Goal: Understand process/instructions

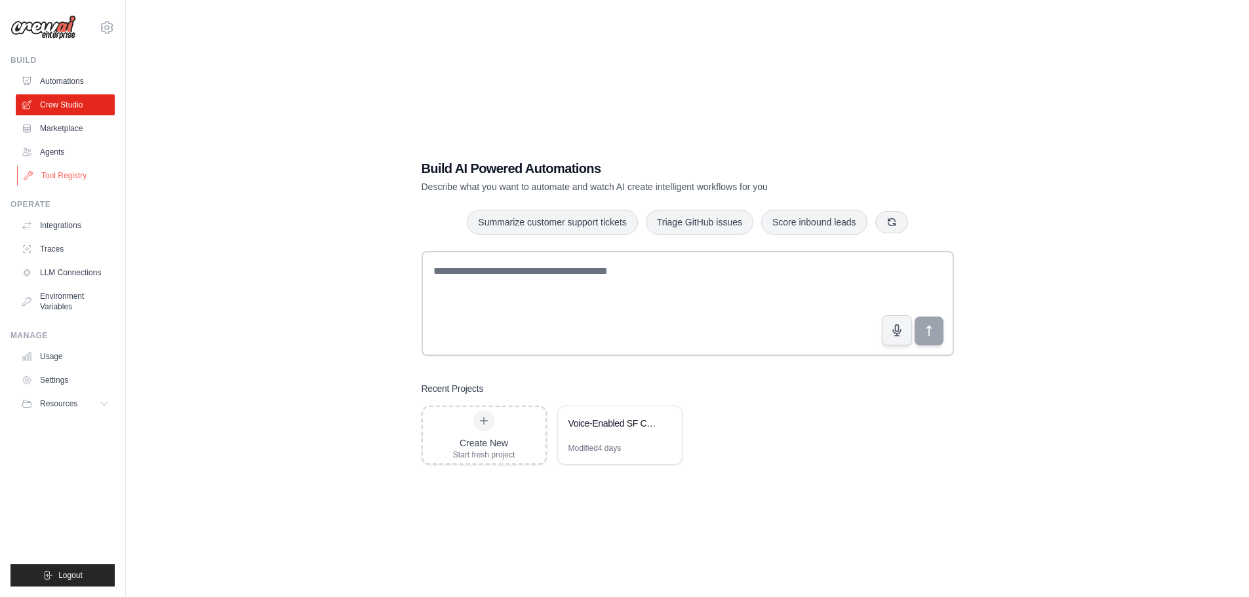
click at [64, 174] on link "Tool Registry" at bounding box center [66, 175] width 99 height 21
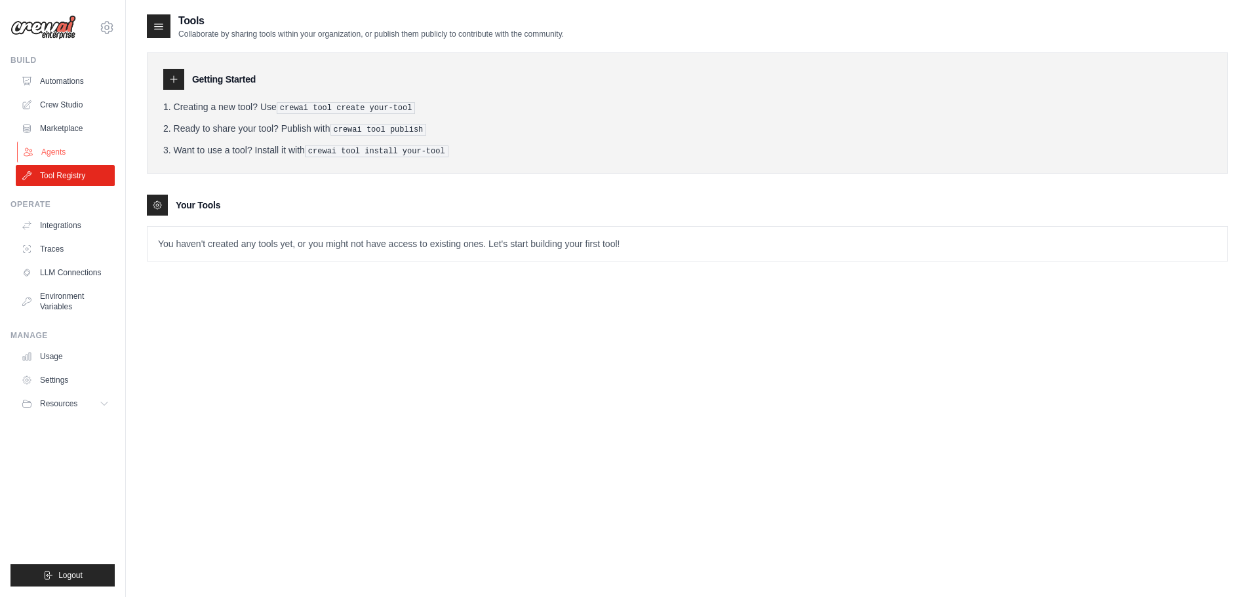
click at [76, 151] on link "Agents" at bounding box center [66, 152] width 99 height 21
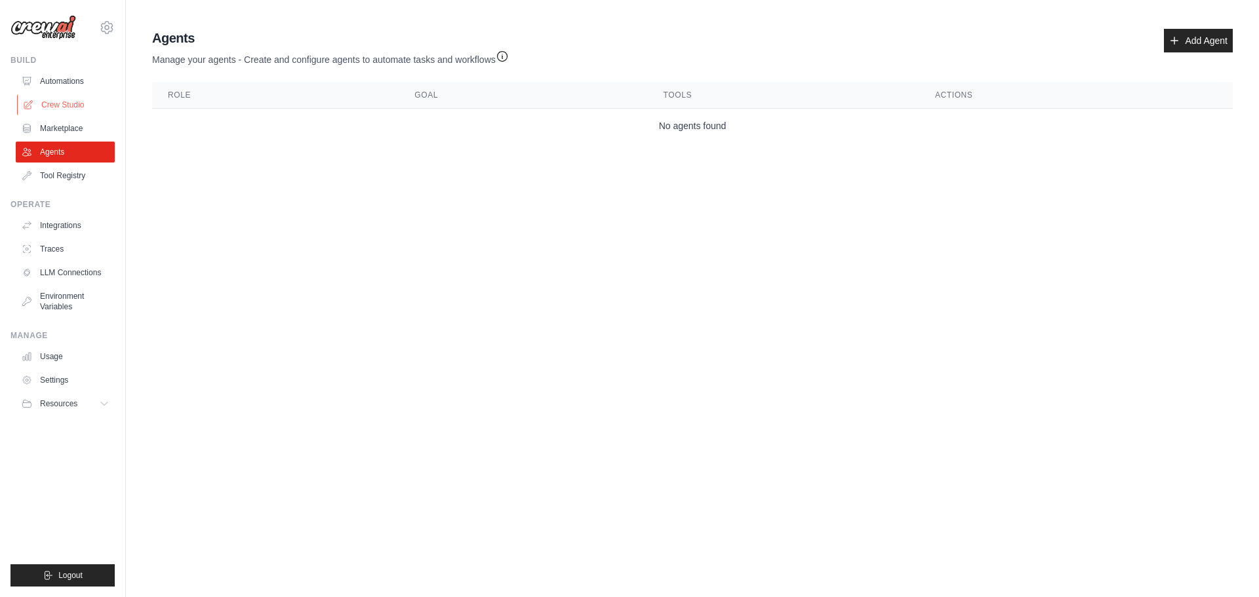
click at [72, 102] on link "Crew Studio" at bounding box center [66, 104] width 99 height 21
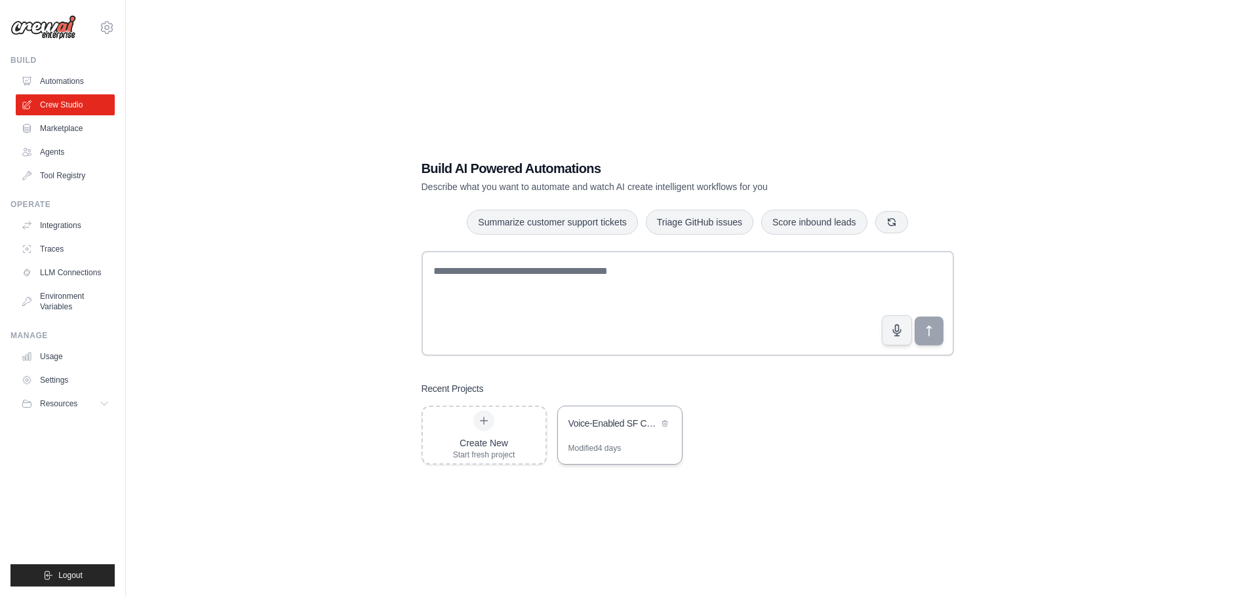
click at [605, 437] on div "Voice-Enabled SF Cycling Assistant" at bounding box center [620, 425] width 124 height 37
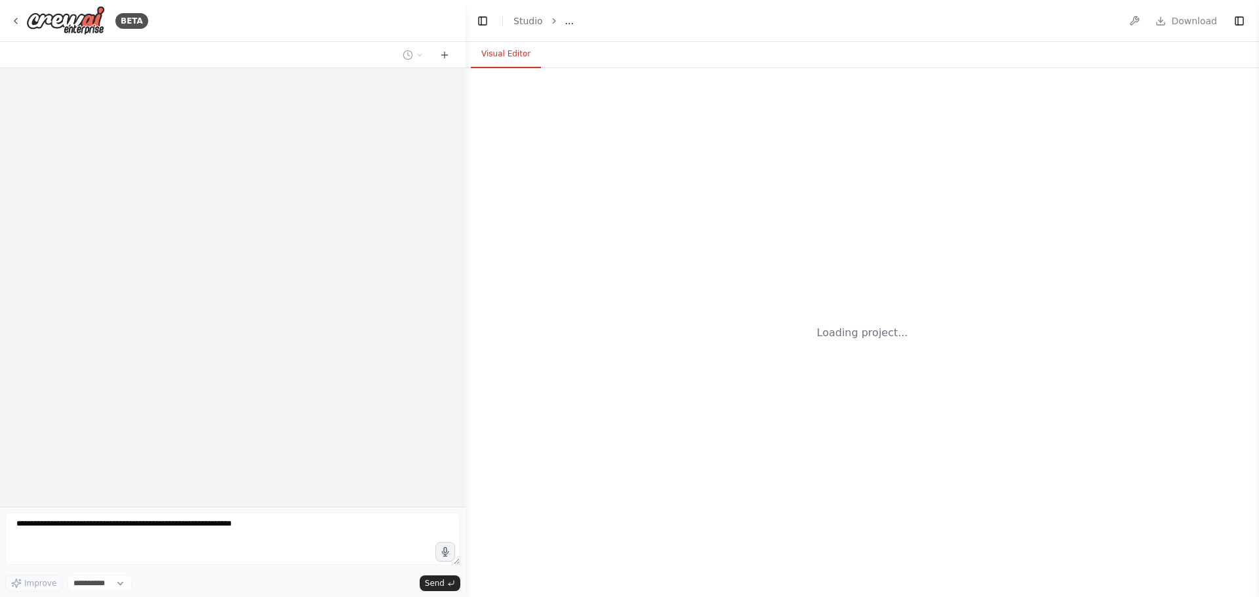
select select "****"
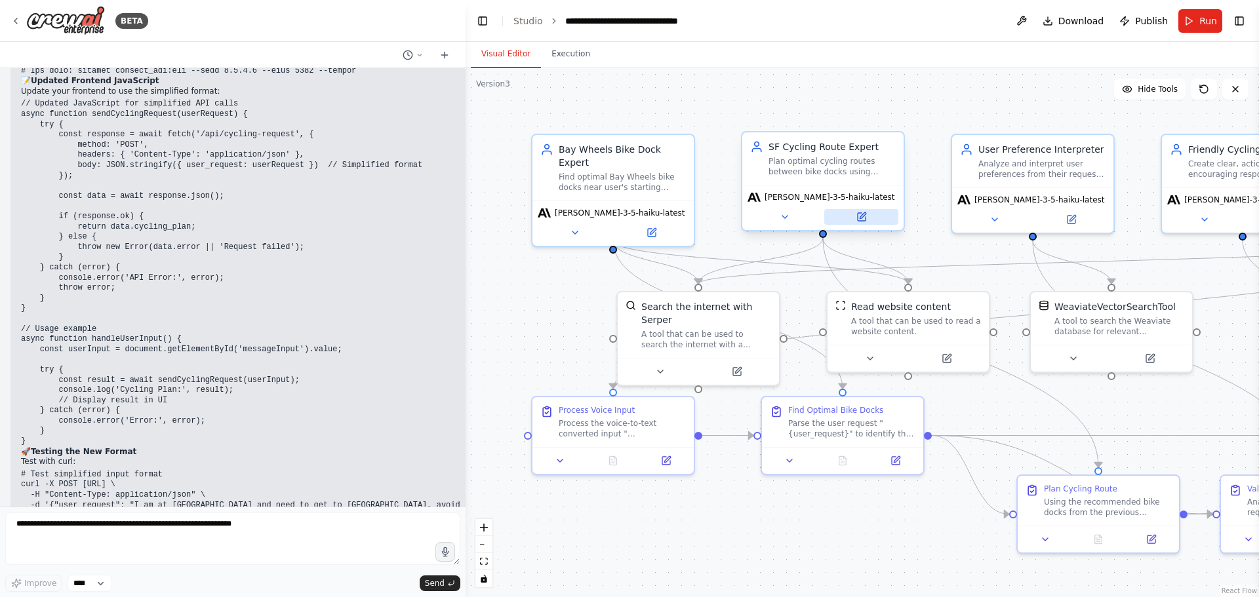
scroll to position [22845, 0]
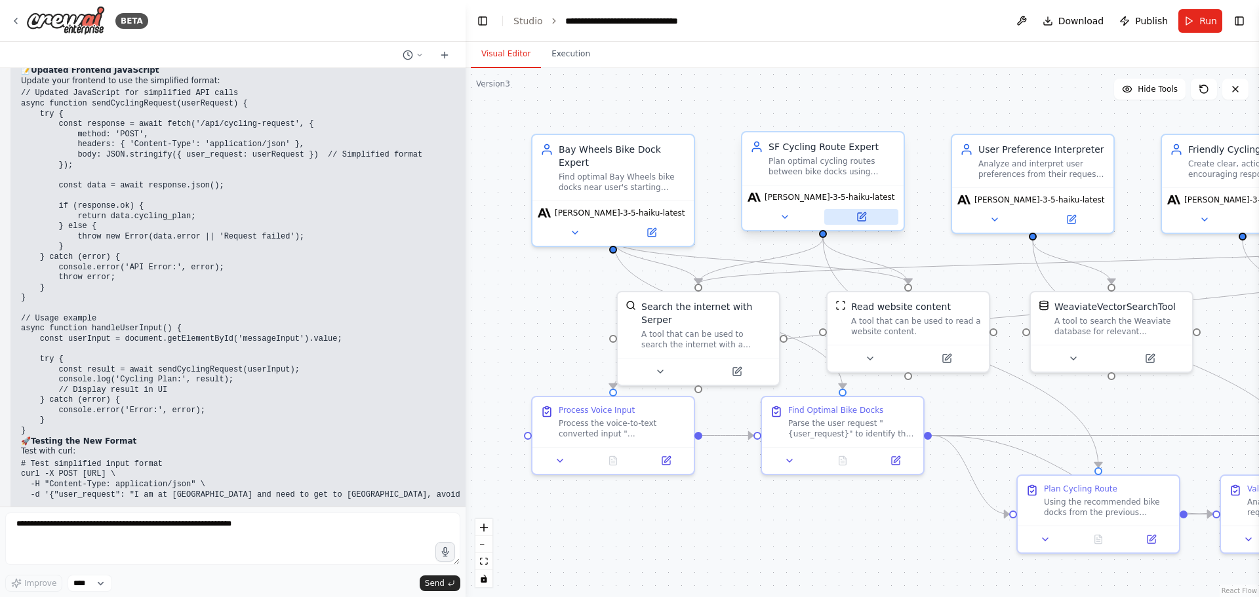
click at [862, 224] on button at bounding box center [861, 217] width 74 height 16
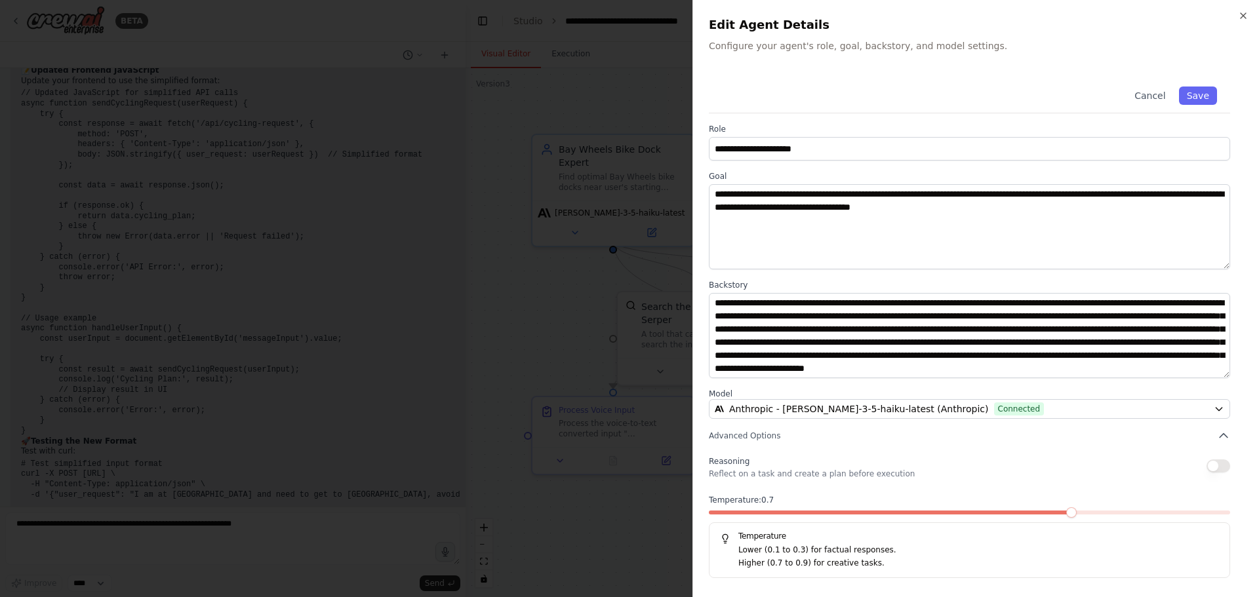
scroll to position [0, 0]
click at [1161, 89] on button "Cancel" at bounding box center [1150, 96] width 47 height 18
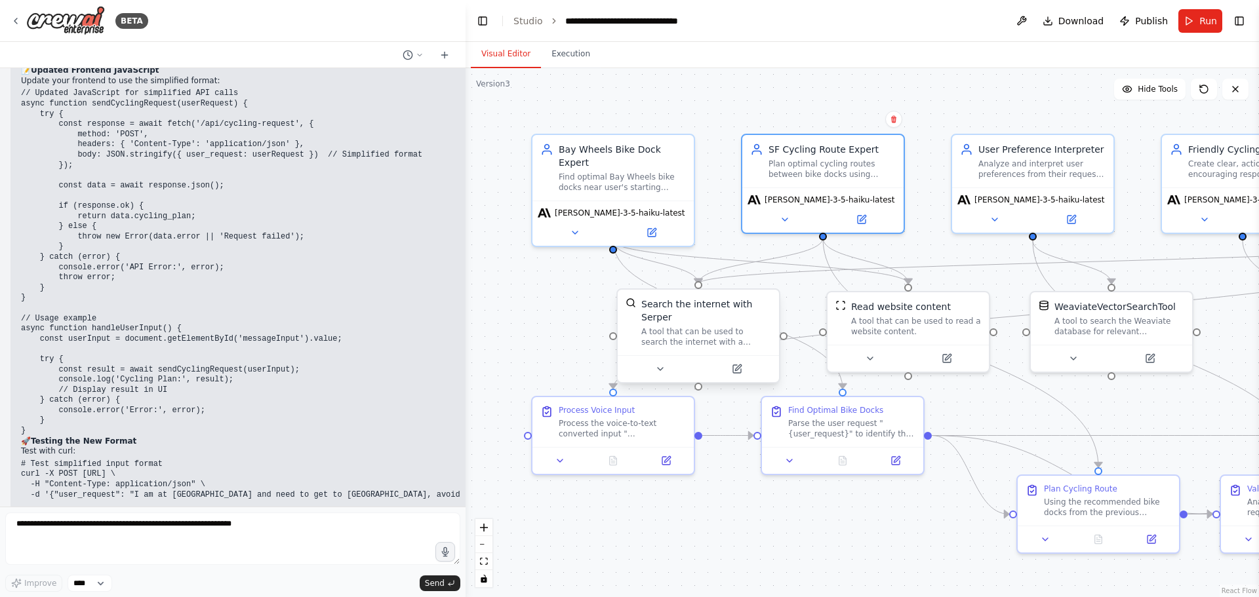
click at [704, 327] on div "A tool that can be used to search the internet with a search_query. Supports di…" at bounding box center [706, 337] width 130 height 21
click at [753, 363] on button at bounding box center [737, 369] width 74 height 16
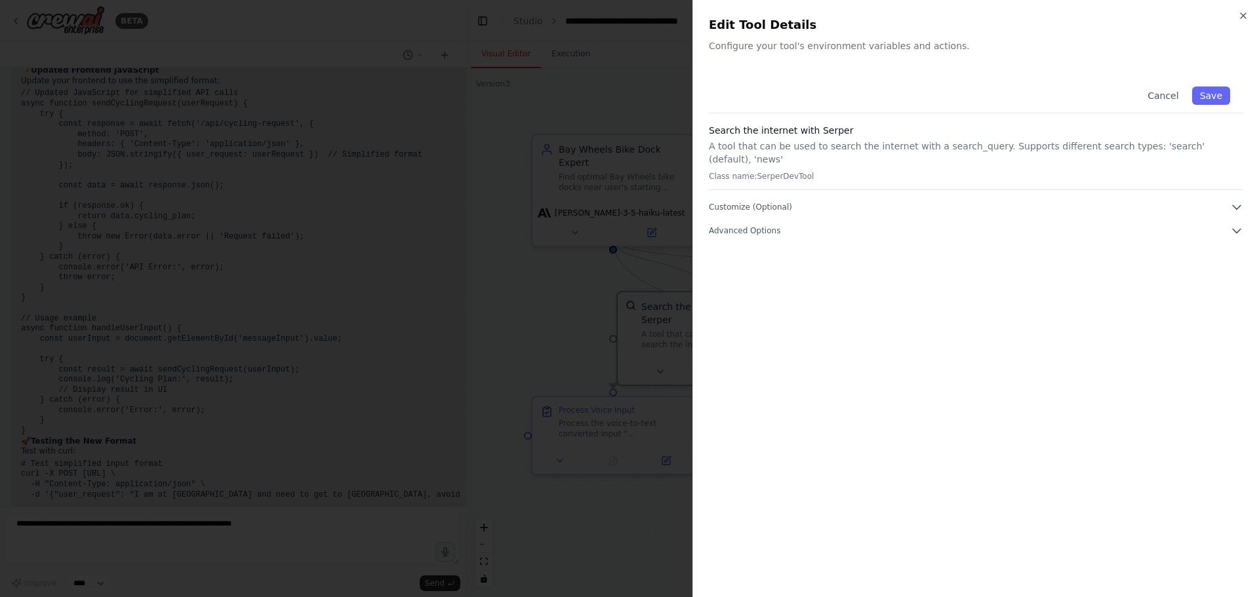
click at [1245, 7] on div "Close Edit Tool Details Configure your tool's environment variables and actions…" at bounding box center [976, 298] width 567 height 597
click at [1245, 12] on icon "button" at bounding box center [1243, 15] width 10 height 10
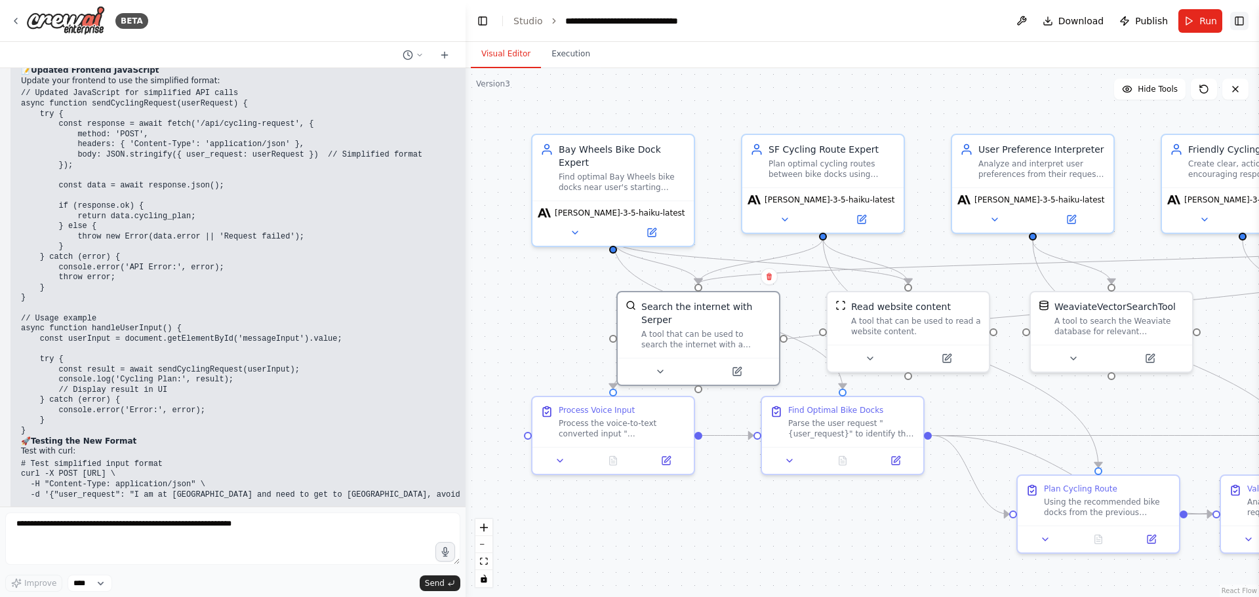
click at [1234, 18] on button "Toggle Right Sidebar" at bounding box center [1239, 21] width 18 height 18
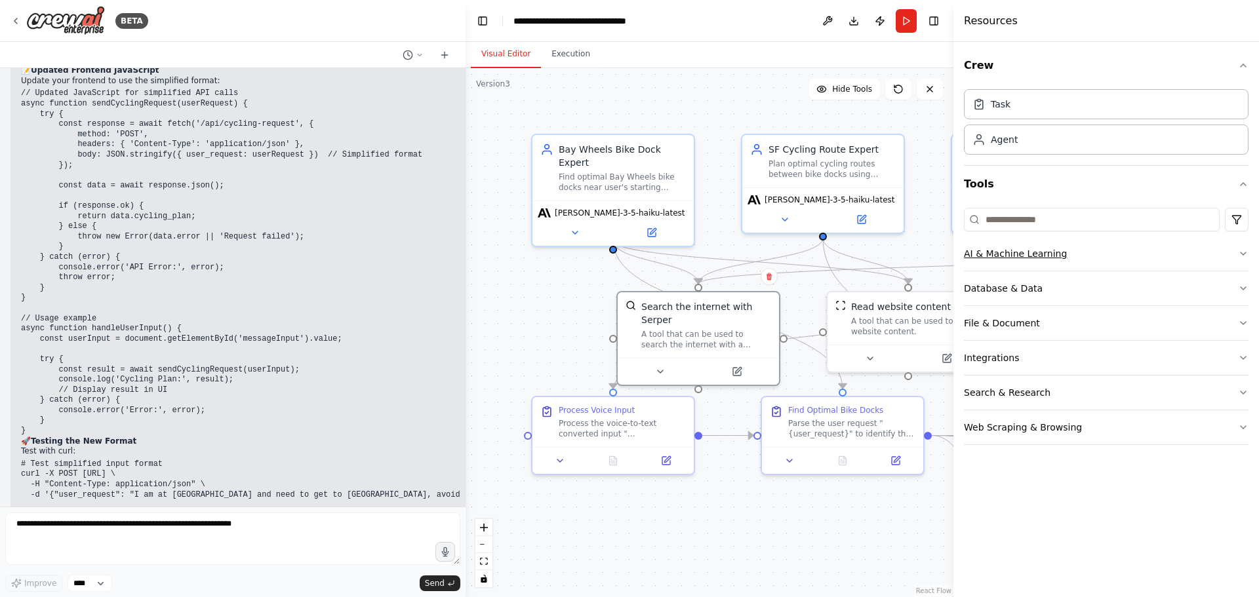
click at [1246, 254] on icon "button" at bounding box center [1243, 254] width 10 height 10
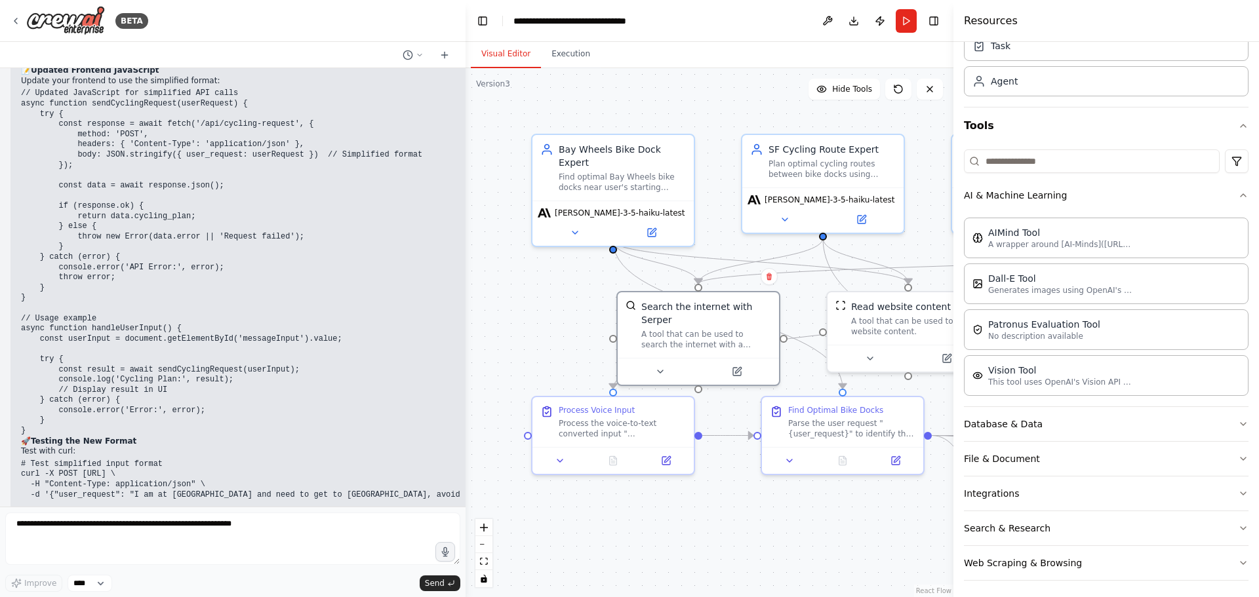
scroll to position [60, 0]
click at [1226, 424] on button "Database & Data" at bounding box center [1106, 422] width 285 height 34
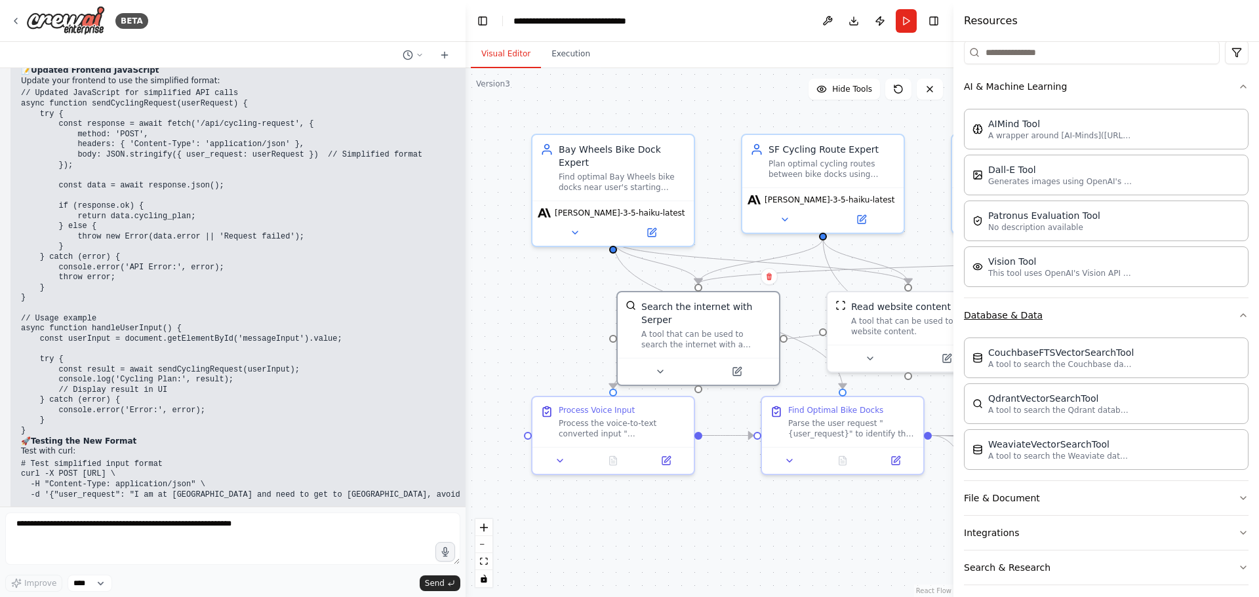
scroll to position [211, 0]
